Goal: Transaction & Acquisition: Subscribe to service/newsletter

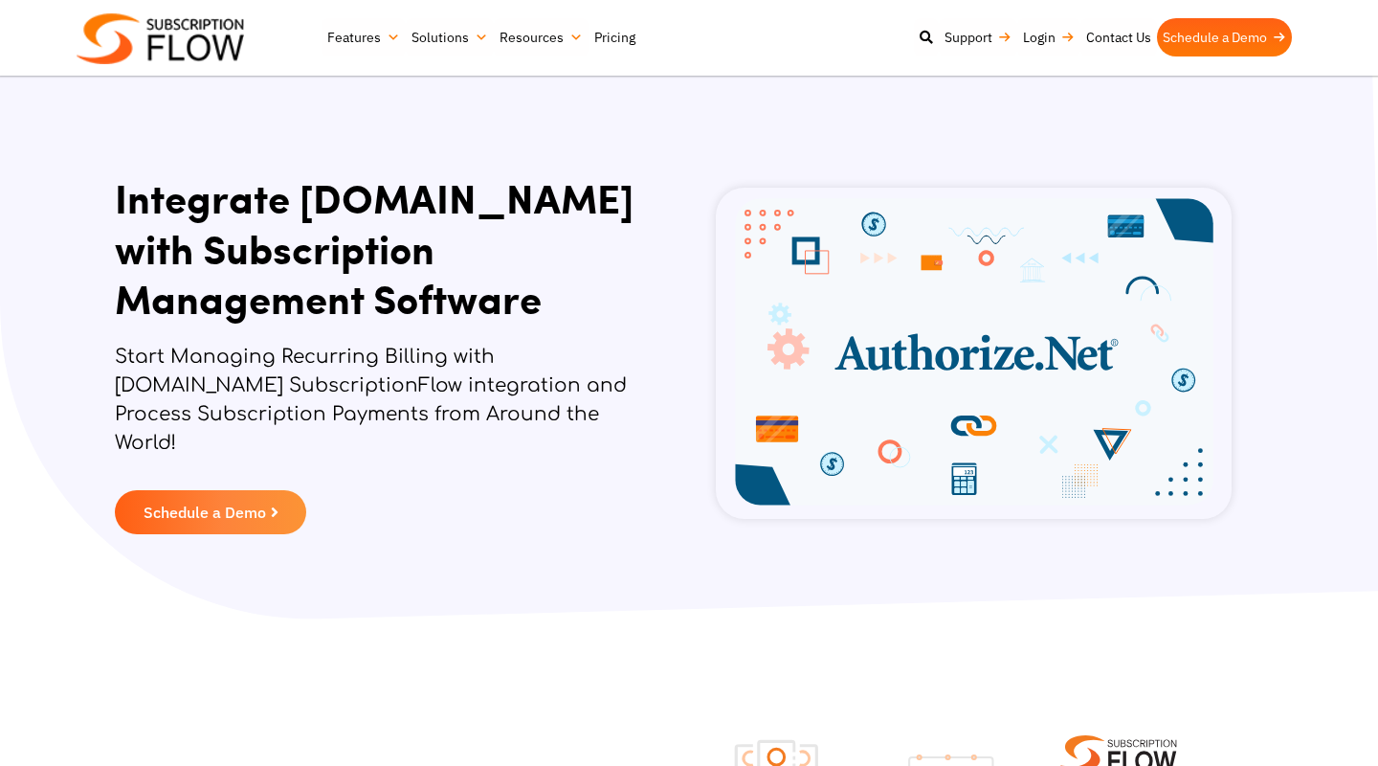
click at [612, 34] on link "Pricing" at bounding box center [615, 37] width 53 height 38
click at [1114, 39] on link "Contact Us" at bounding box center [1119, 37] width 77 height 38
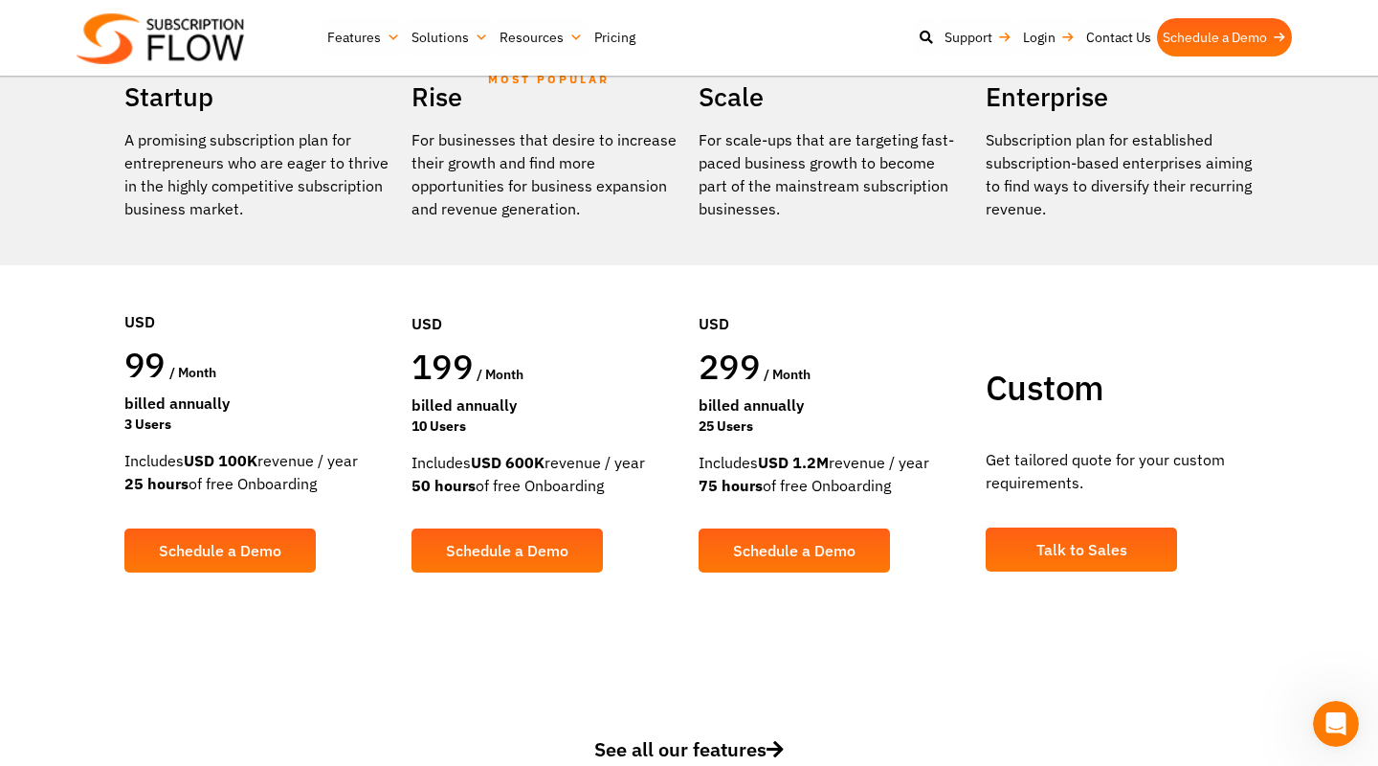
drag, startPoint x: 412, startPoint y: 460, endPoint x: 474, endPoint y: 471, distance: 63.1
click at [474, 471] on div "Includes USD 600K revenue / year 50 hours of free Onboarding" at bounding box center [546, 474] width 268 height 46
click at [416, 462] on div "Includes USD 600K revenue / year 50 hours of free Onboarding" at bounding box center [546, 474] width 268 height 46
drag, startPoint x: 416, startPoint y: 462, endPoint x: 469, endPoint y: 479, distance: 55.1
click at [469, 479] on div "Includes USD 600K revenue / year 50 hours of free Onboarding" at bounding box center [546, 474] width 268 height 46
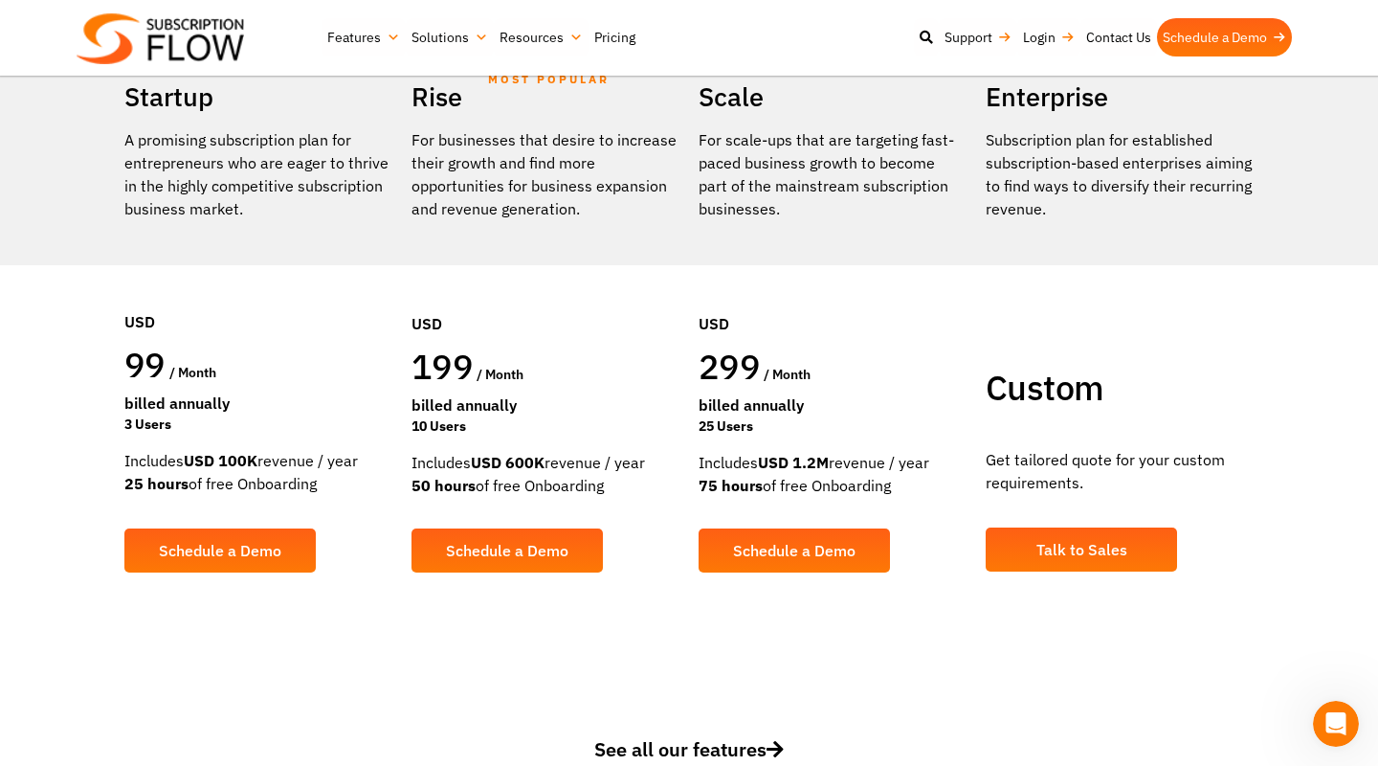
click at [783, 387] on div "299 / month" at bounding box center [833, 369] width 268 height 49
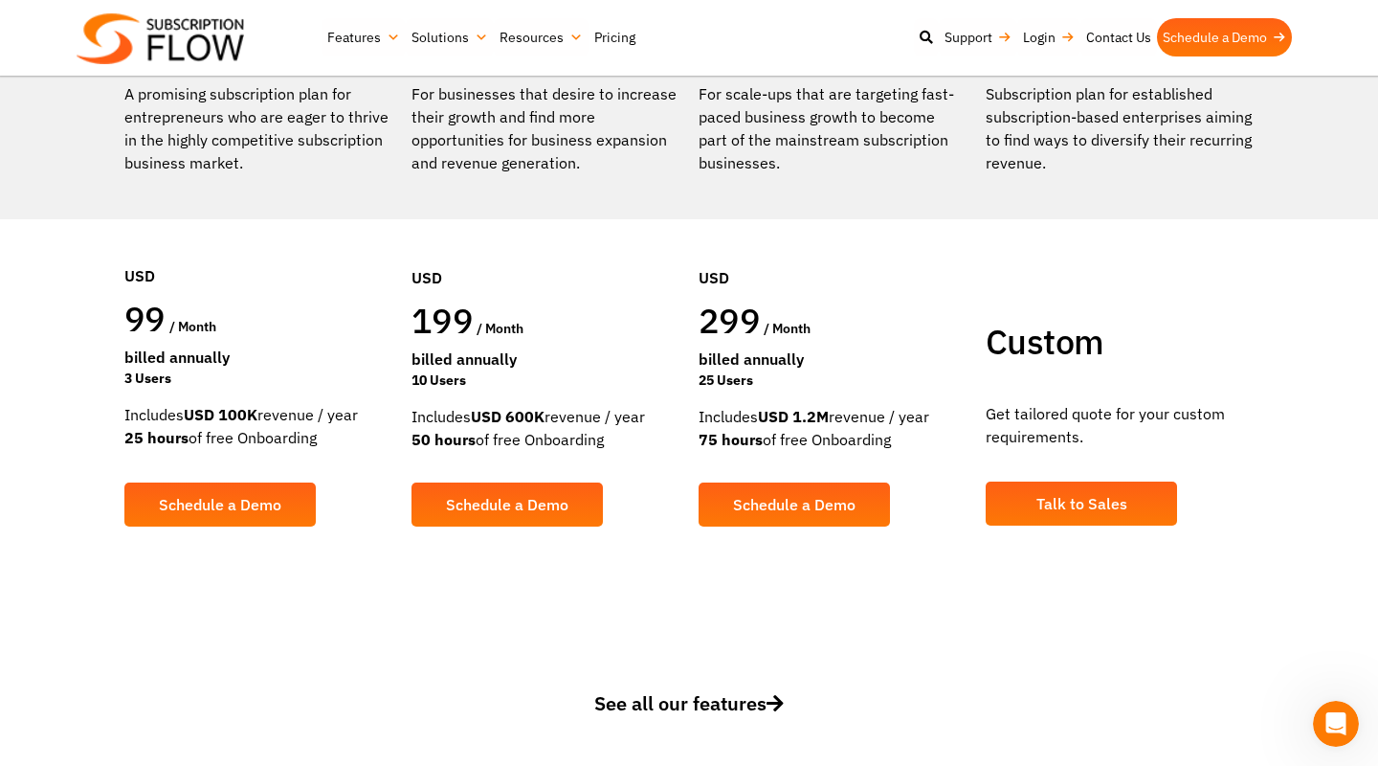
scroll to position [417, 0]
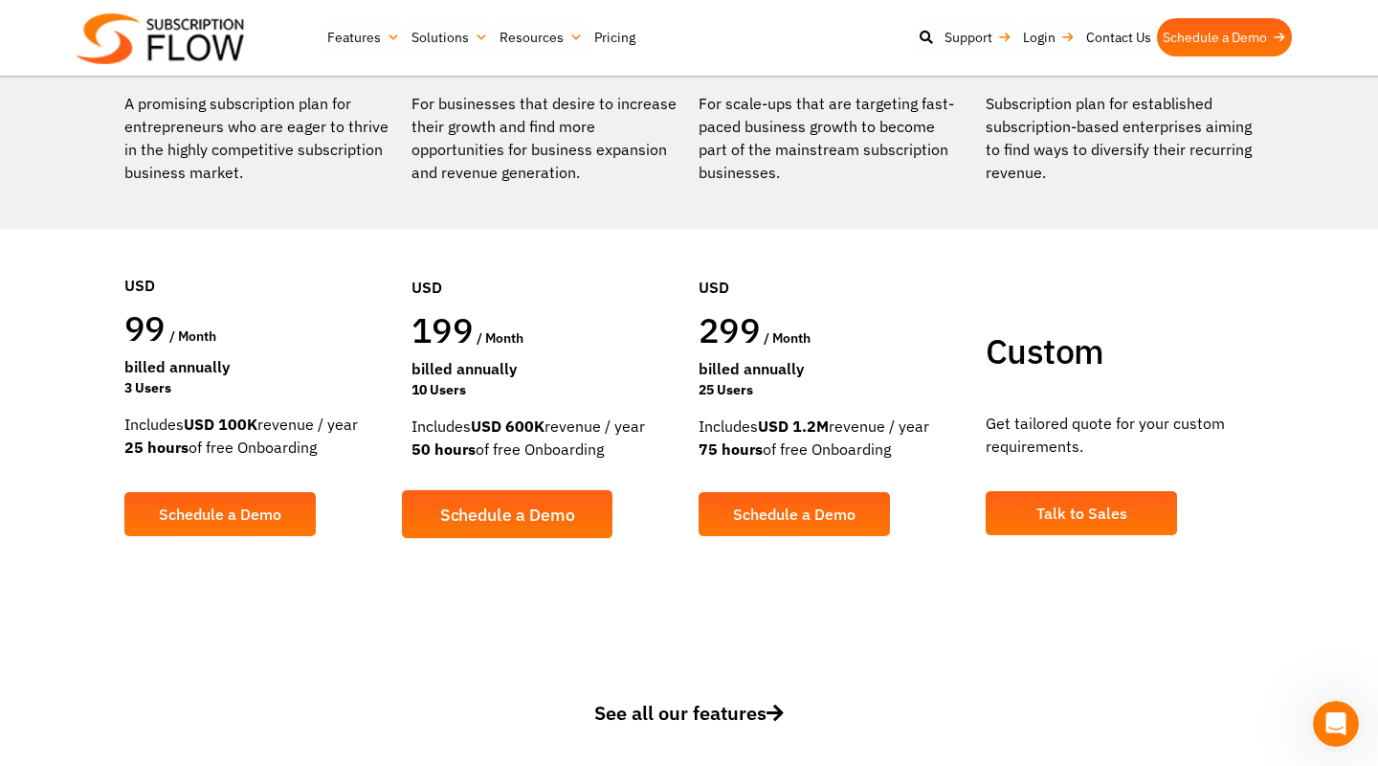
click at [505, 509] on span "Schedule a Demo" at bounding box center [507, 513] width 135 height 17
